Goal: Task Accomplishment & Management: Manage account settings

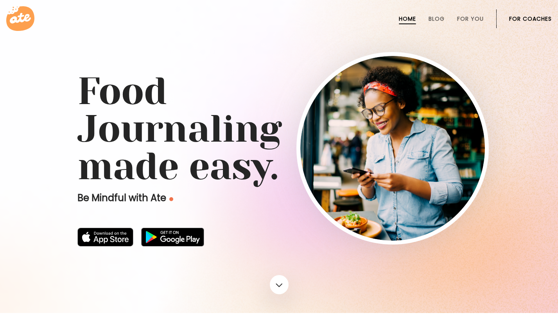
click at [510, 18] on link "For Coaches" at bounding box center [530, 19] width 43 height 6
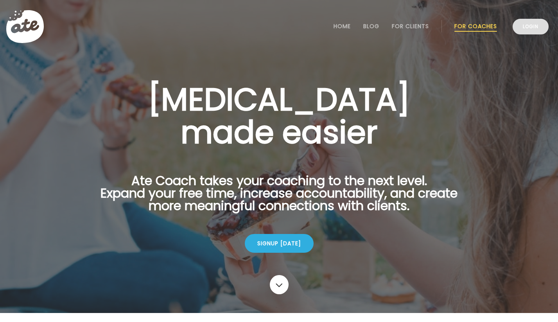
click at [521, 26] on link "Login" at bounding box center [530, 27] width 36 height 16
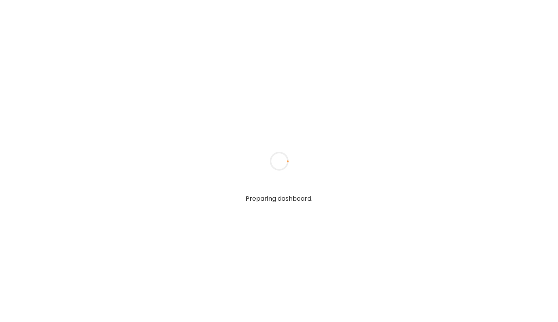
type input "**********"
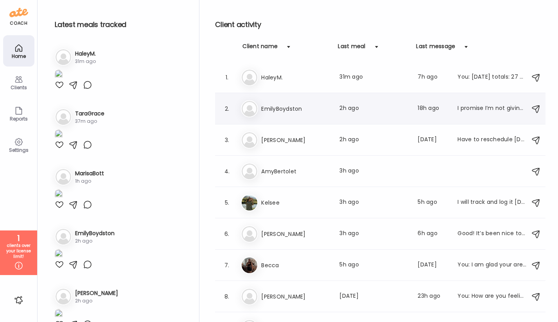
click at [492, 114] on div "Em EmilyBoydston Last meal: 2h ago Last message: 18h ago I promise I’m not givi…" at bounding box center [381, 108] width 281 height 17
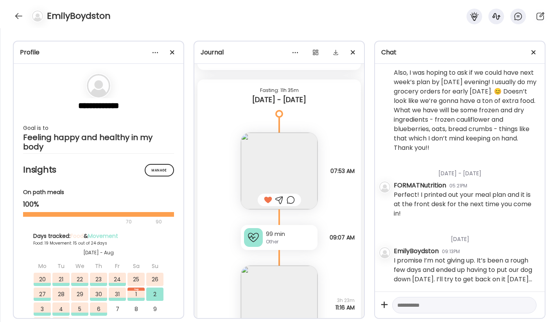
scroll to position [1142, 0]
click at [435, 302] on textarea at bounding box center [457, 304] width 120 height 9
click at [408, 305] on textarea at bounding box center [457, 304] width 120 height 9
type textarea "**********"
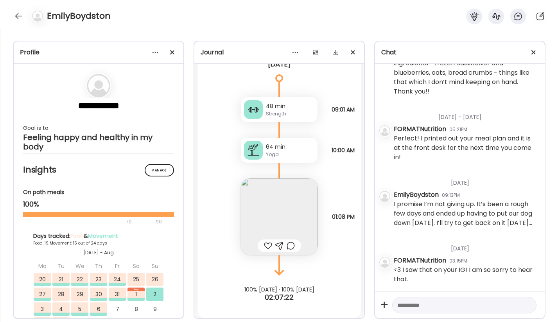
scroll to position [10373, 0]
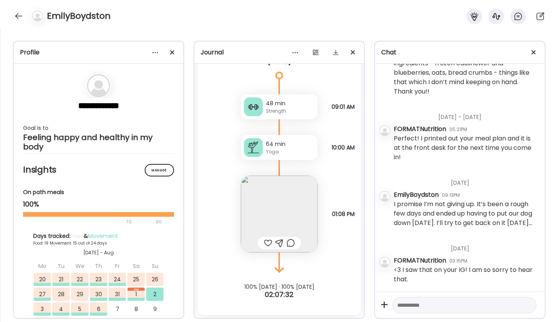
click at [413, 309] on textarea at bounding box center [457, 304] width 120 height 9
drag, startPoint x: 500, startPoint y: 305, endPoint x: 463, endPoint y: 305, distance: 37.1
click at [463, 305] on textarea "**********" at bounding box center [457, 304] width 120 height 9
type textarea "**********"
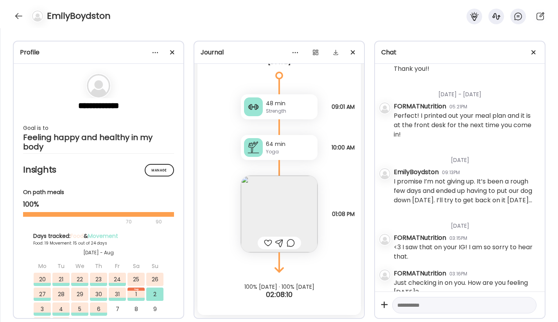
scroll to position [1234, 0]
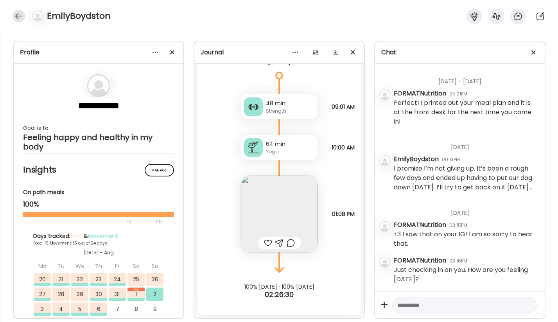
click at [18, 15] on div at bounding box center [19, 16] width 13 height 13
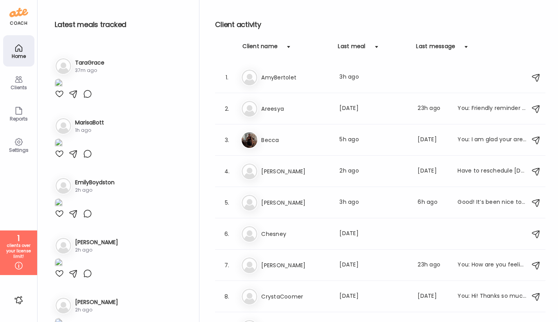
scroll to position [54, 0]
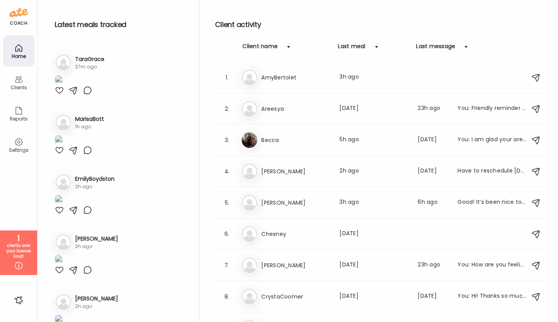
click at [25, 239] on div "1" at bounding box center [19, 237] width 32 height 9
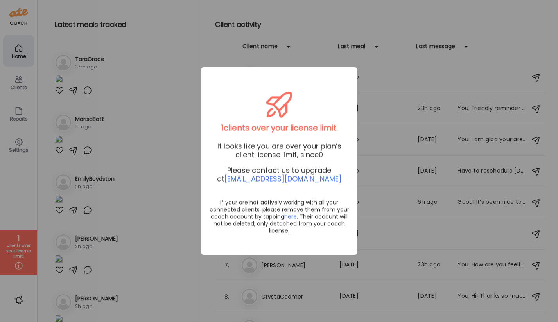
click at [155, 187] on div "Ate Coach Dashboard Wahoo! It’s official Take a moment to set up your Coach Pro…" at bounding box center [279, 161] width 558 height 322
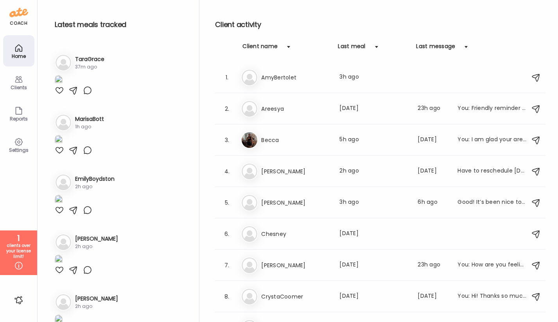
click at [19, 83] on icon at bounding box center [18, 79] width 9 height 9
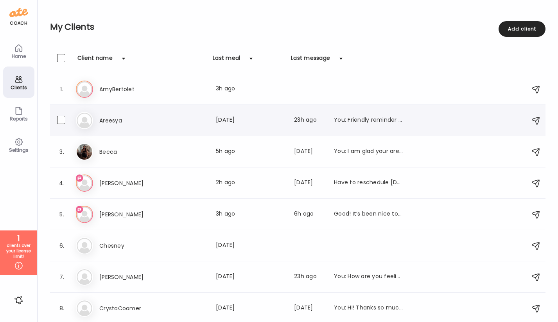
click at [486, 114] on div "Ar Areesya Last meal: 15d ago Last message: 23h ago You: Friendly reminder to l…" at bounding box center [299, 120] width 446 height 17
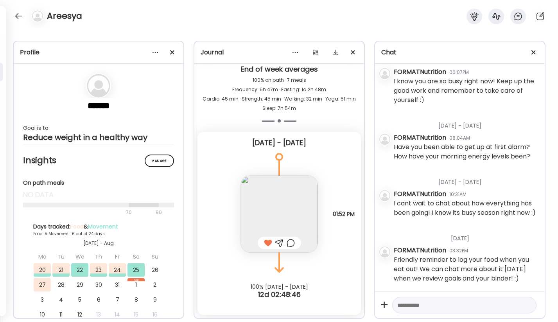
scroll to position [591, 0]
click at [66, 18] on h4 "Areesya" at bounding box center [64, 16] width 35 height 13
click at [16, 15] on div at bounding box center [19, 16] width 13 height 13
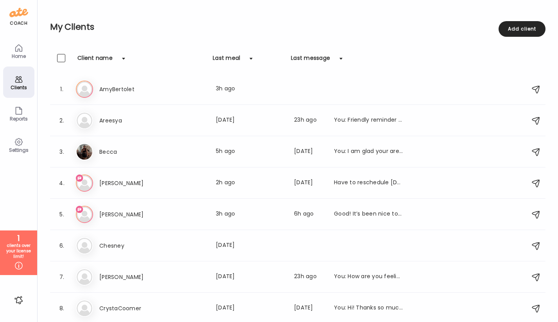
click at [22, 150] on div "Settings" at bounding box center [19, 149] width 28 height 5
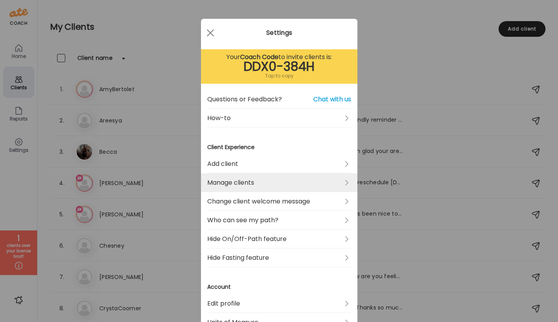
click at [242, 177] on link "Manage clients" at bounding box center [279, 182] width 144 height 19
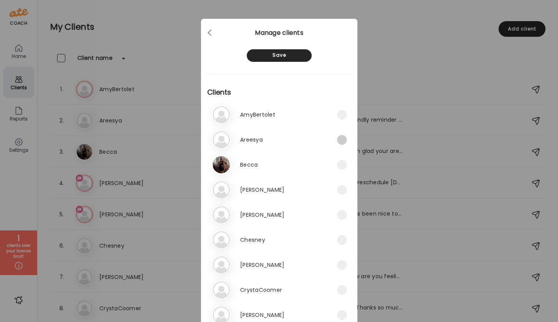
click at [339, 136] on span at bounding box center [342, 140] width 10 height 10
click at [287, 55] on div "Save" at bounding box center [279, 55] width 65 height 13
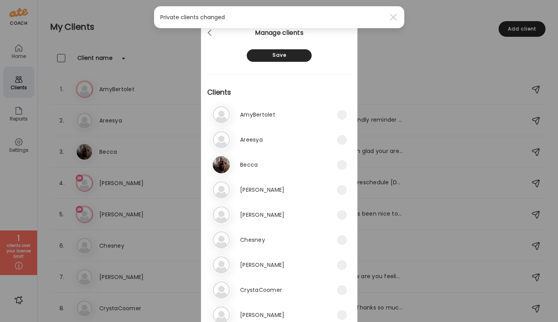
click at [155, 185] on div "Ate Coach Dashboard Wahoo! It’s official Take a moment to set up your Coach Pro…" at bounding box center [279, 161] width 558 height 322
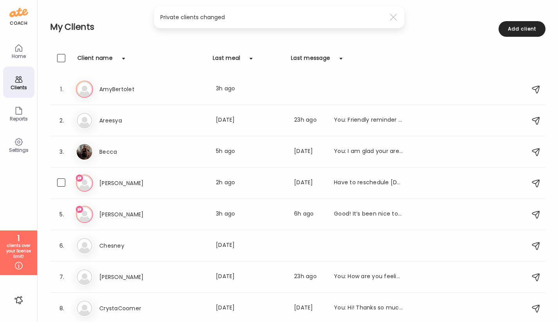
click at [155, 185] on h3 "Caroline" at bounding box center [133, 182] width 69 height 9
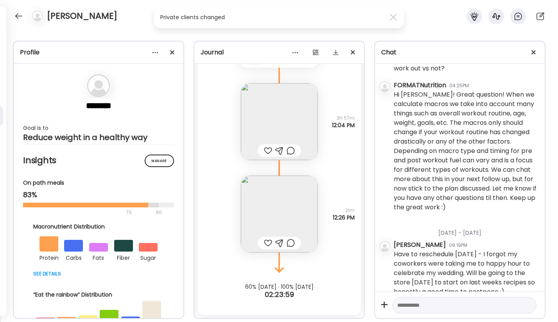
scroll to position [52, 0]
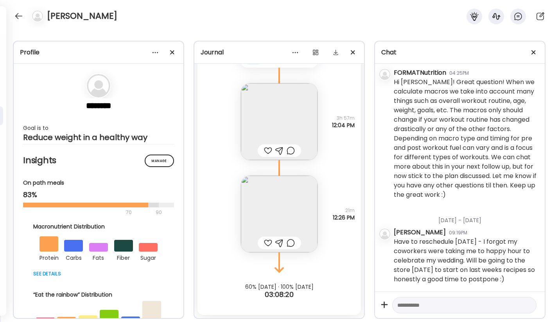
click at [443, 302] on textarea at bounding box center [457, 304] width 120 height 9
type textarea "**********"
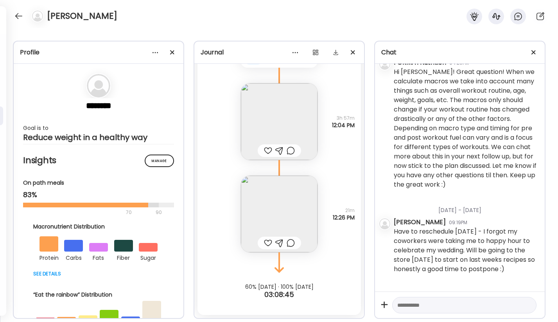
scroll to position [109, 0]
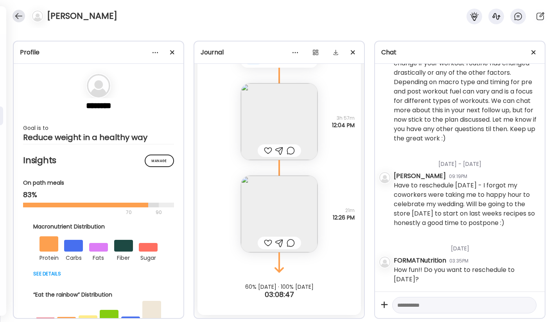
click at [19, 19] on div at bounding box center [19, 16] width 13 height 13
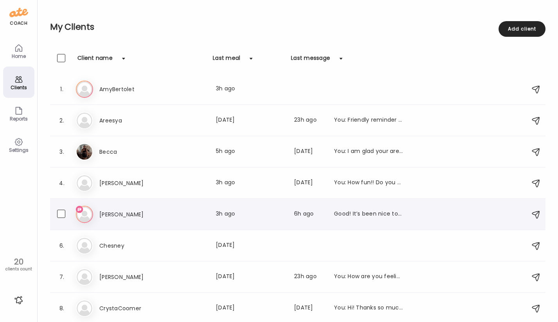
click at [155, 211] on h3 "Carson" at bounding box center [133, 213] width 69 height 9
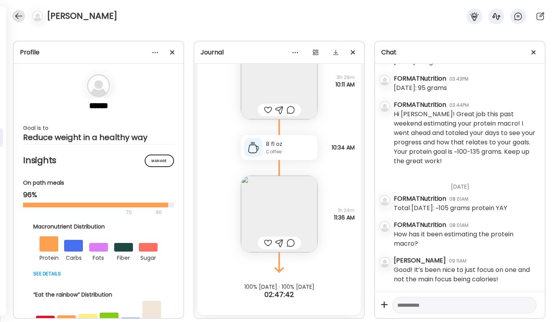
scroll to position [516, 0]
click at [18, 18] on div at bounding box center [19, 16] width 13 height 13
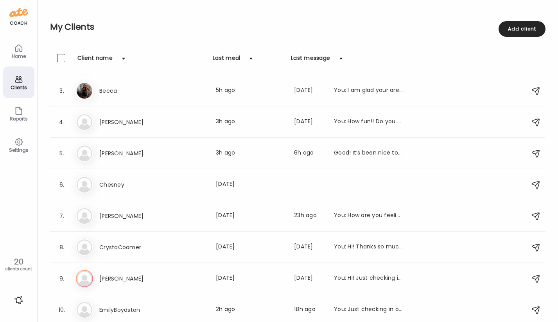
scroll to position [66, 0]
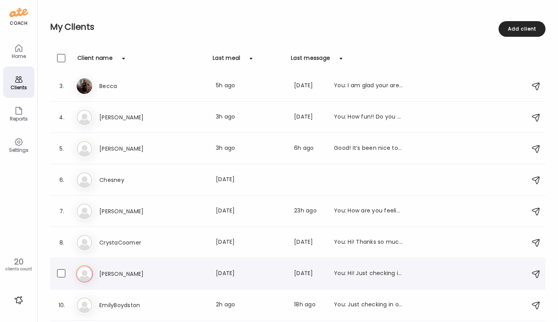
click at [172, 284] on div "9. De Delaney Last meal: 4d ago Last message: 13d ago You: Hi! Just checking in…" at bounding box center [297, 273] width 495 height 31
click at [172, 277] on div "Delaney Last meal: 4d ago Last message: 13d ago You: Hi! Just checking in with …" at bounding box center [250, 273] width 303 height 9
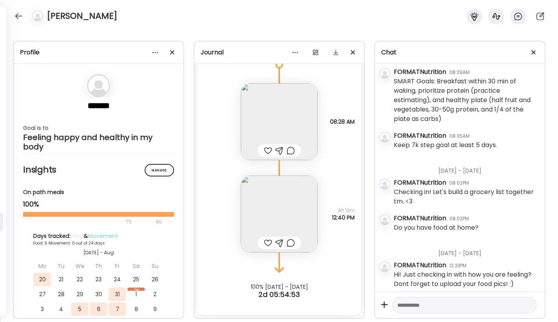
scroll to position [96, 0]
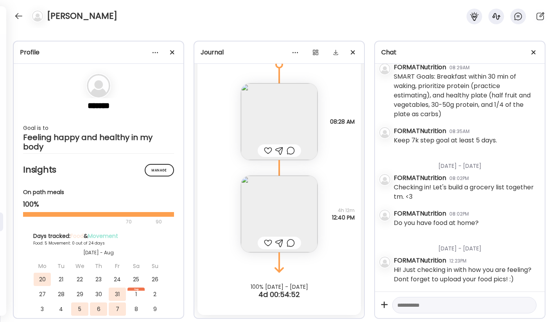
click at [282, 225] on img at bounding box center [279, 213] width 77 height 77
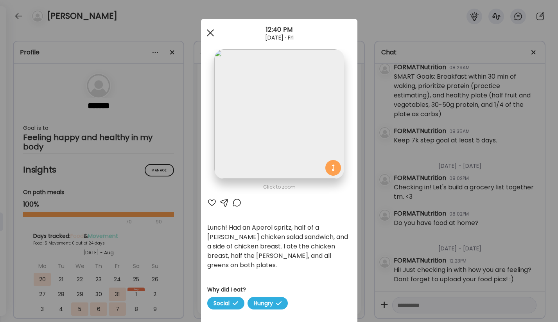
click at [213, 33] on div at bounding box center [210, 33] width 16 height 16
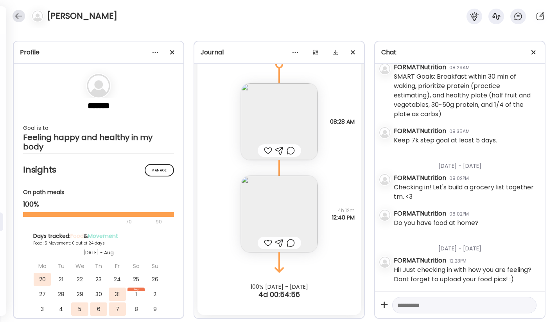
click at [20, 16] on div at bounding box center [19, 16] width 13 height 13
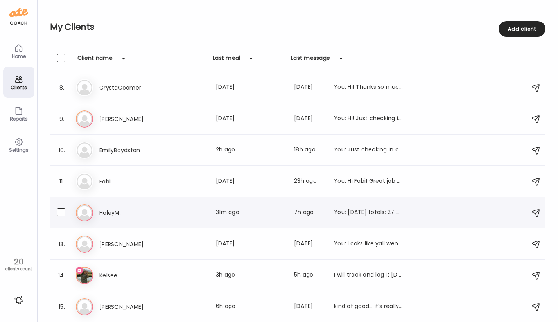
scroll to position [221, 0]
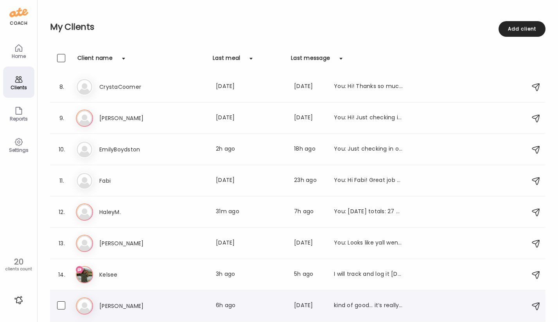
click at [155, 309] on h3 "Laney" at bounding box center [133, 305] width 69 height 9
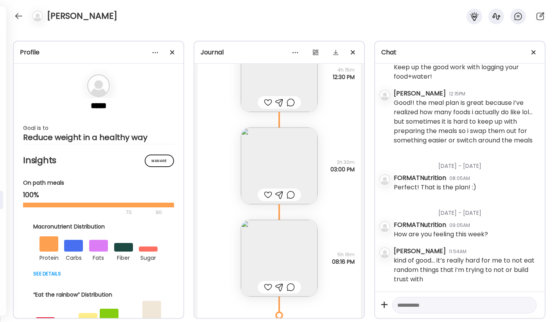
scroll to position [18206, 0]
click at [275, 257] on img at bounding box center [279, 262] width 77 height 77
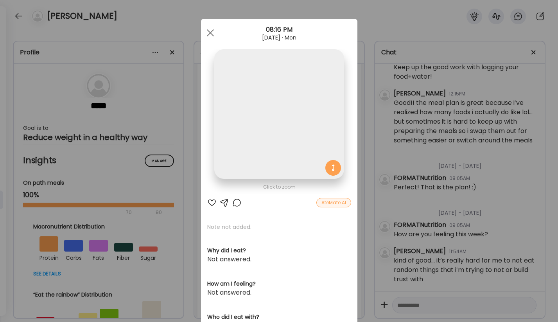
click at [280, 141] on img at bounding box center [278, 113] width 129 height 129
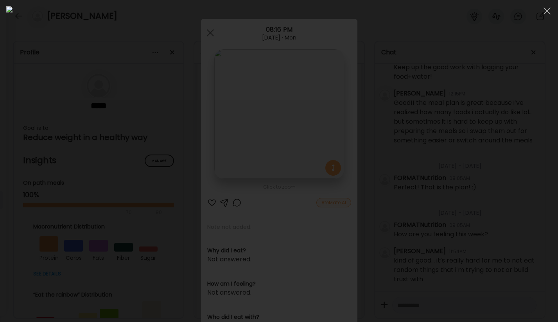
click at [101, 111] on div at bounding box center [278, 160] width 545 height 309
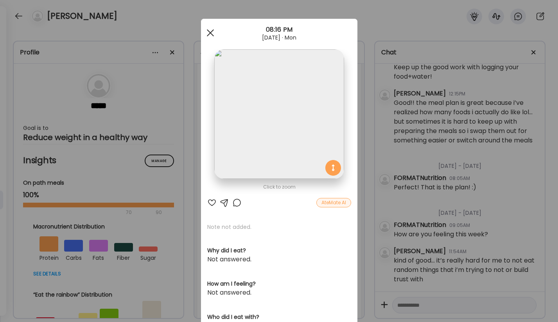
click at [208, 35] on div at bounding box center [210, 33] width 16 height 16
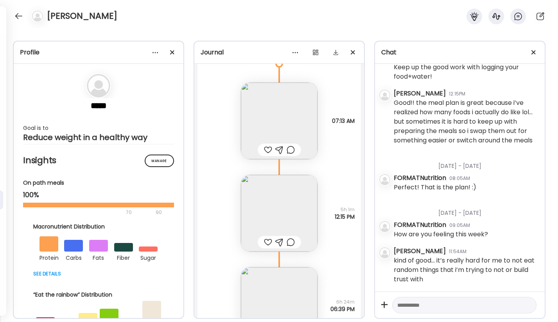
scroll to position [16974, 0]
click at [270, 210] on img at bounding box center [279, 214] width 77 height 77
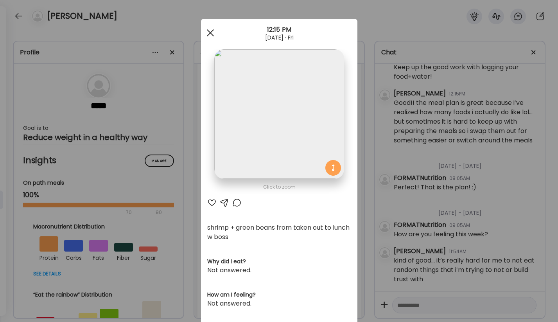
click at [207, 35] on span at bounding box center [209, 32] width 7 height 7
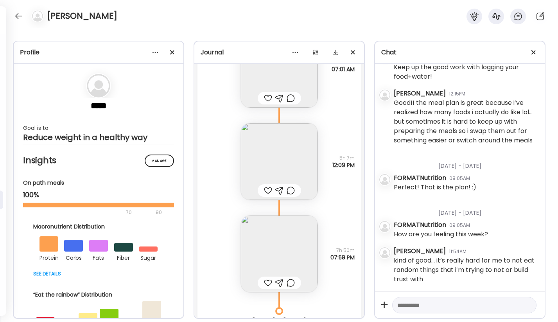
scroll to position [16642, 0]
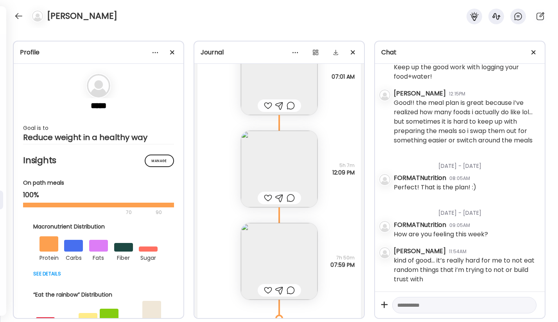
click at [275, 248] on img at bounding box center [279, 261] width 77 height 77
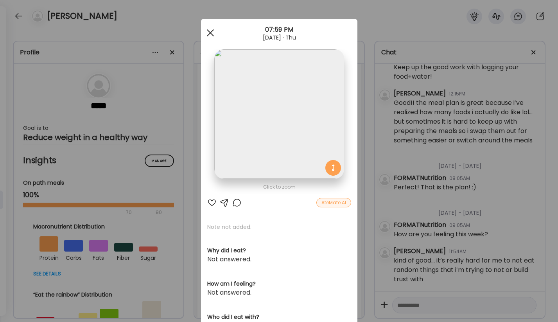
click at [210, 35] on div at bounding box center [210, 33] width 16 height 16
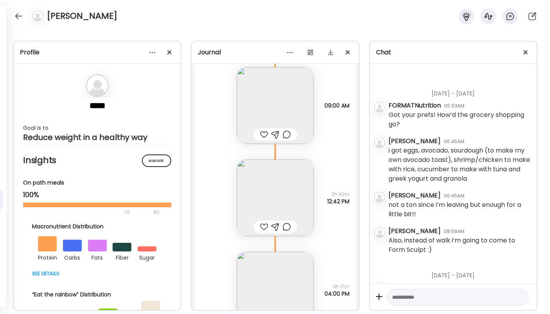
scroll to position [17363, 0]
click at [280, 214] on img at bounding box center [275, 201] width 77 height 77
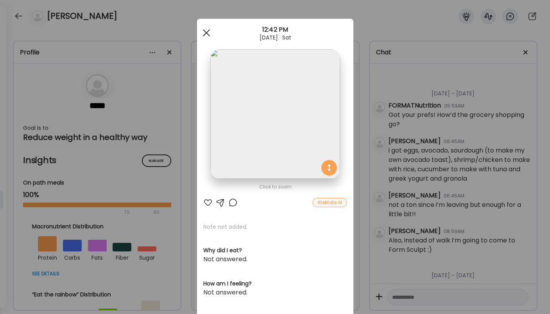
click at [208, 33] on div at bounding box center [207, 33] width 16 height 16
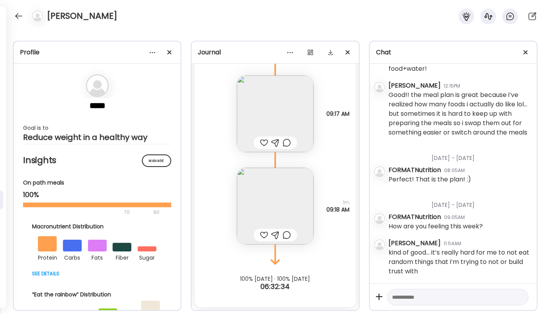
scroll to position [869, 0]
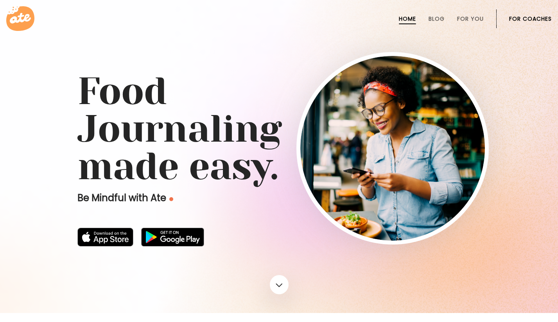
click at [519, 16] on link "For Coaches" at bounding box center [530, 19] width 43 height 6
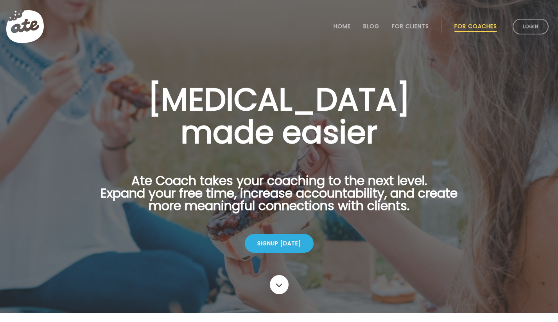
click at [533, 34] on li "Login" at bounding box center [530, 26] width 42 height 34
click at [532, 32] on link "Login" at bounding box center [530, 27] width 36 height 16
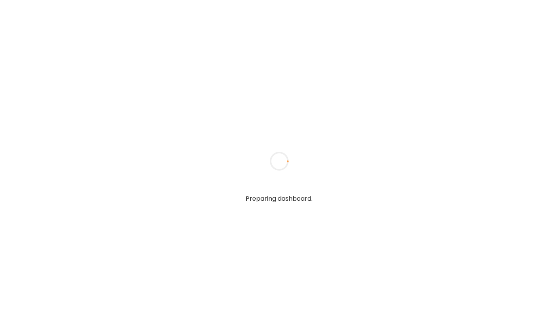
type input "**********"
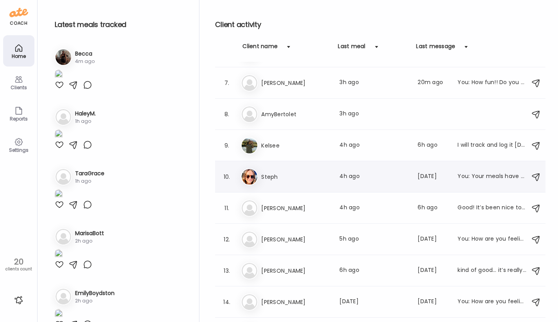
scroll to position [183, 0]
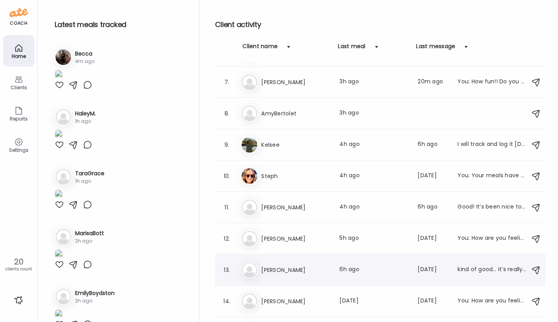
click at [303, 277] on div "La Laney Last meal: 6h ago Last message: 7d ago kind of good… it’s really hard …" at bounding box center [381, 269] width 281 height 17
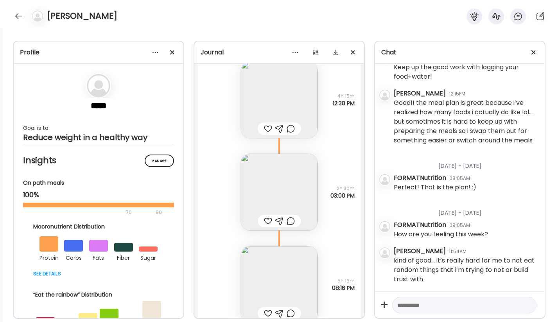
scroll to position [18286, 0]
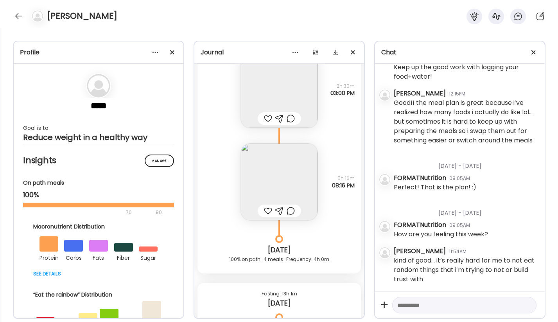
click at [281, 171] on img at bounding box center [279, 181] width 77 height 77
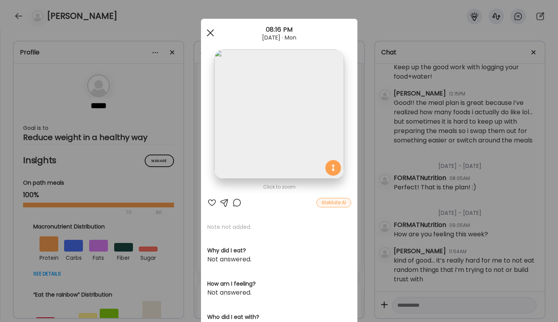
click at [209, 34] on div at bounding box center [210, 33] width 16 height 16
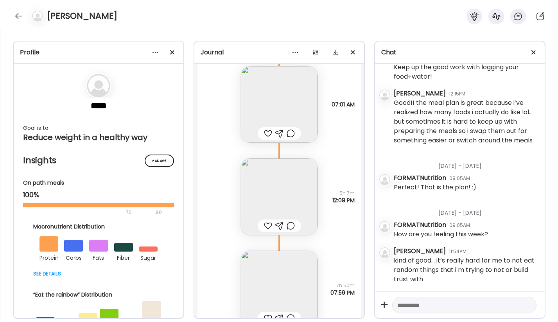
scroll to position [16602, 0]
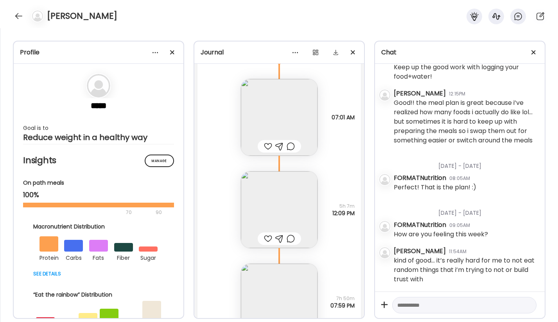
click at [308, 113] on img at bounding box center [279, 117] width 77 height 77
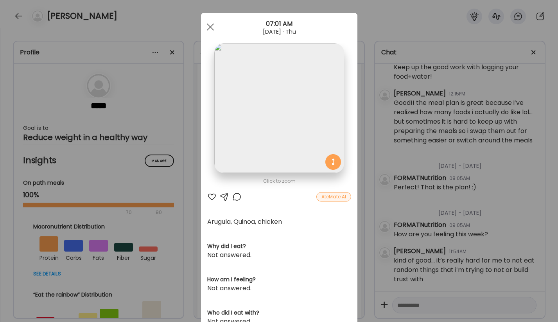
scroll to position [214, 0]
click at [213, 29] on span at bounding box center [209, 26] width 7 height 7
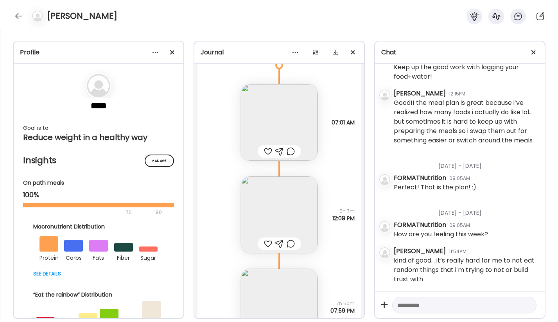
scroll to position [16596, 0]
click at [18, 17] on div at bounding box center [19, 16] width 13 height 13
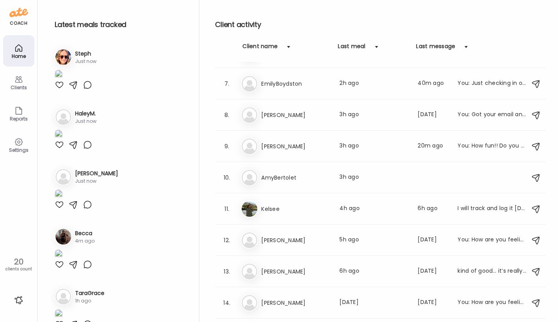
scroll to position [187, 0]
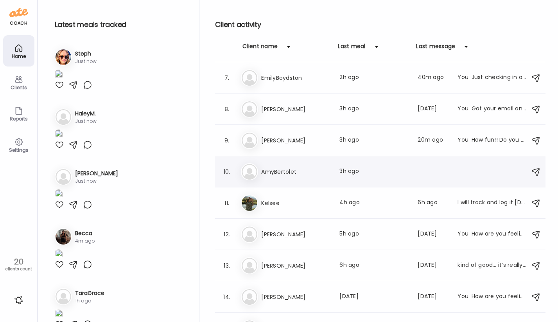
click at [318, 167] on h3 "AmyBertolet" at bounding box center [295, 171] width 69 height 9
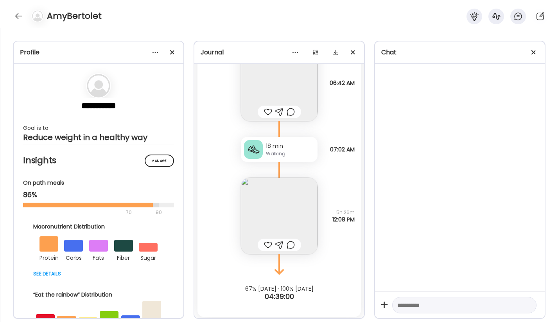
scroll to position [3061, 0]
click at [295, 206] on img at bounding box center [279, 213] width 77 height 77
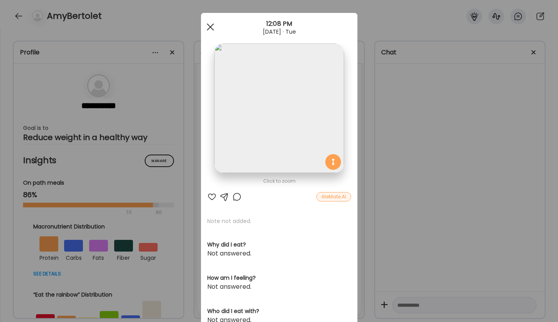
click at [211, 27] on div at bounding box center [210, 27] width 16 height 16
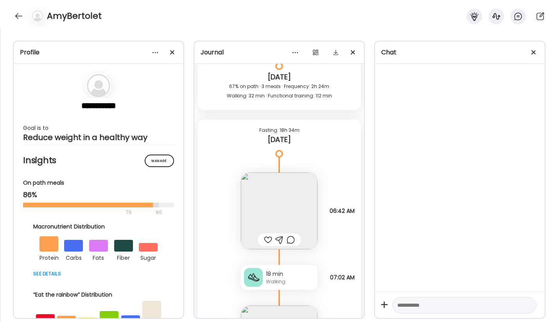
scroll to position [2935, 0]
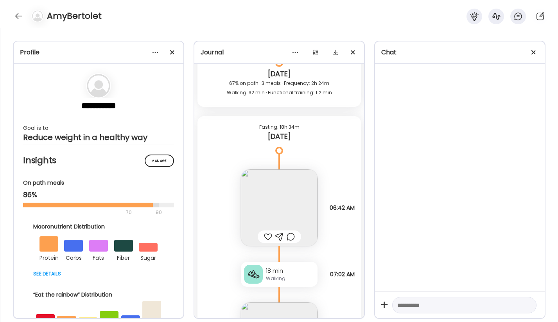
click at [290, 214] on img at bounding box center [279, 207] width 77 height 77
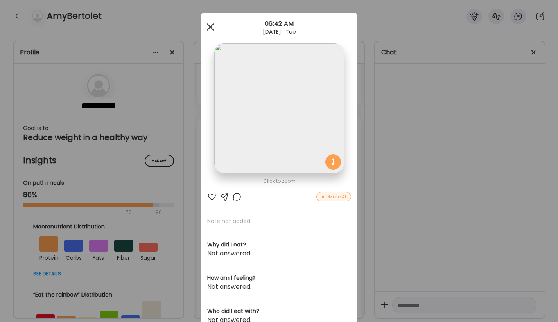
click at [207, 30] on span at bounding box center [209, 26] width 7 height 7
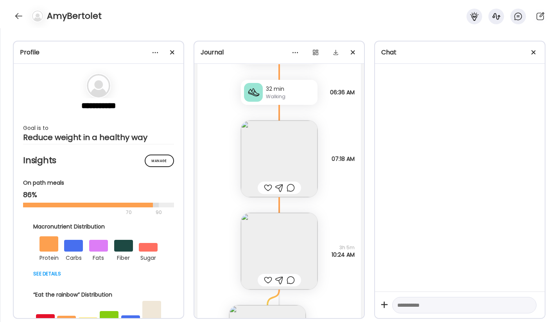
scroll to position [2557, 0]
click at [274, 247] on img at bounding box center [279, 251] width 77 height 77
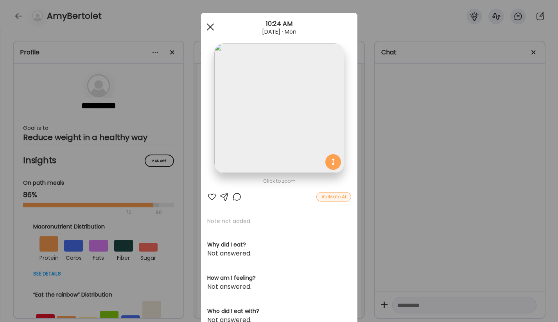
click at [207, 30] on span at bounding box center [209, 26] width 7 height 7
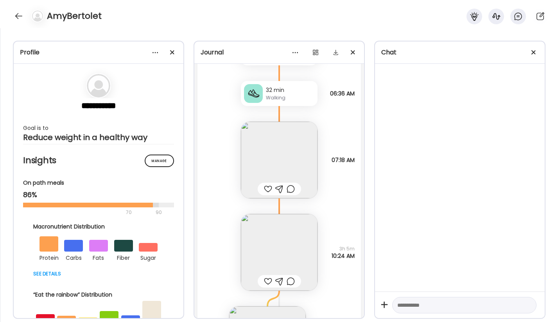
scroll to position [2554, 0]
